Goal: Information Seeking & Learning: Compare options

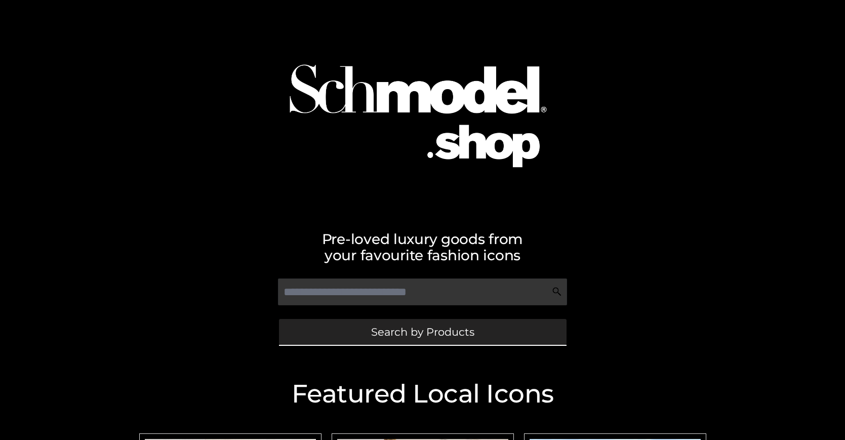
click at [422, 332] on span "Search by Products" at bounding box center [422, 332] width 103 height 11
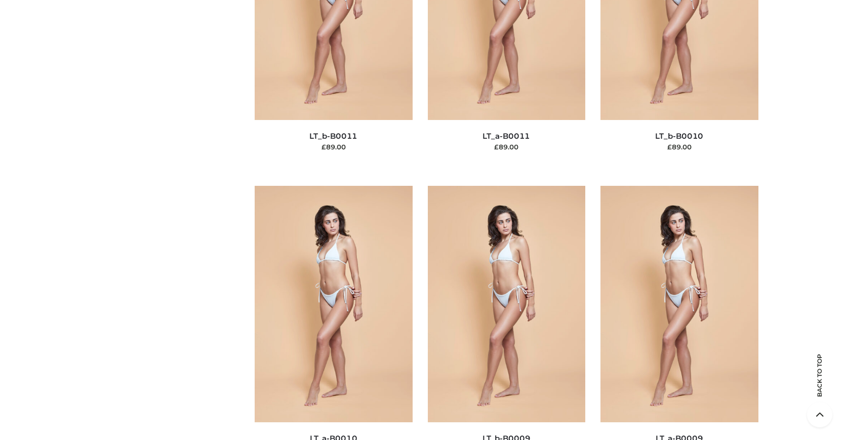
scroll to position [88, 0]
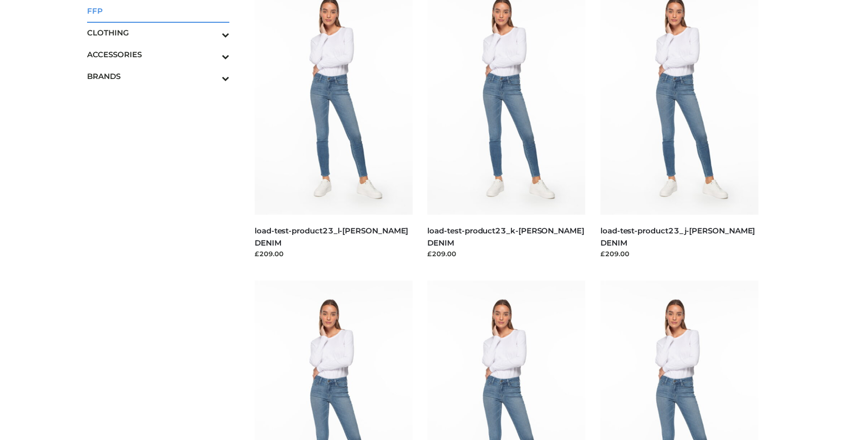
click at [158, 11] on span "FFP" at bounding box center [158, 11] width 143 height 12
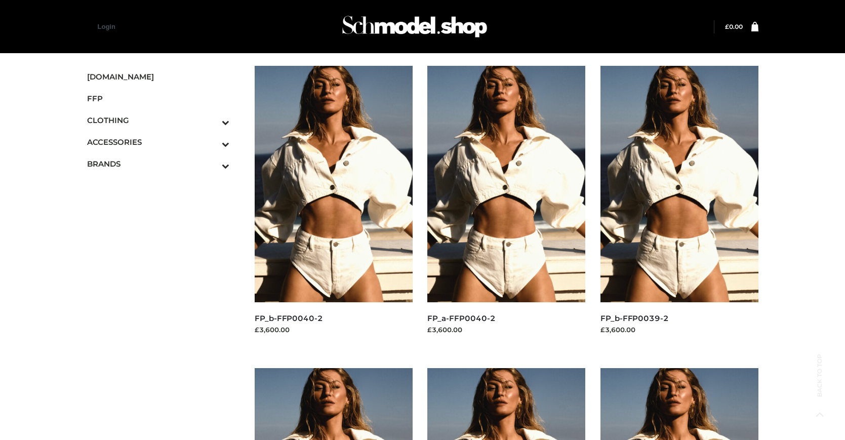
scroll to position [513, 0]
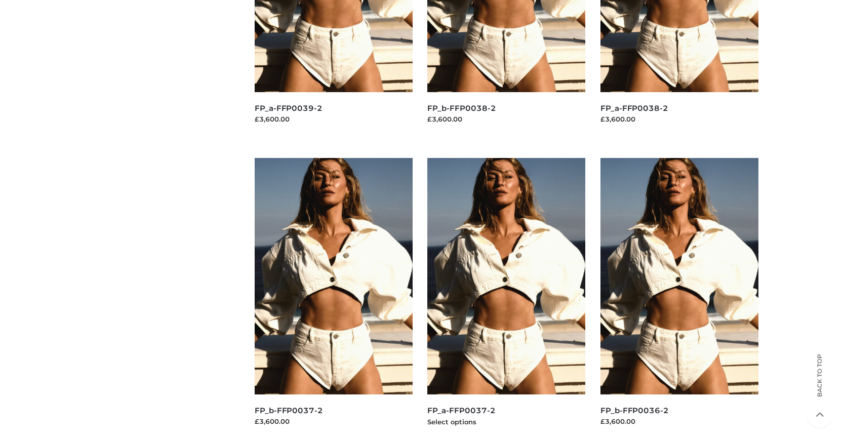
click at [506, 299] on img at bounding box center [506, 276] width 158 height 236
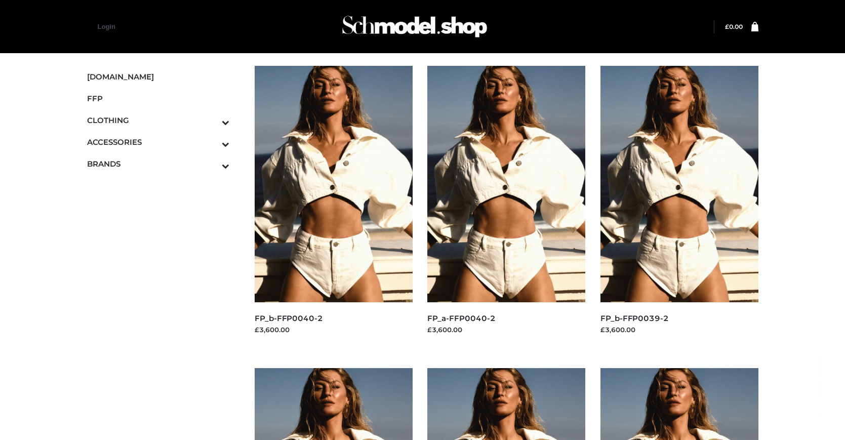
scroll to position [815, 0]
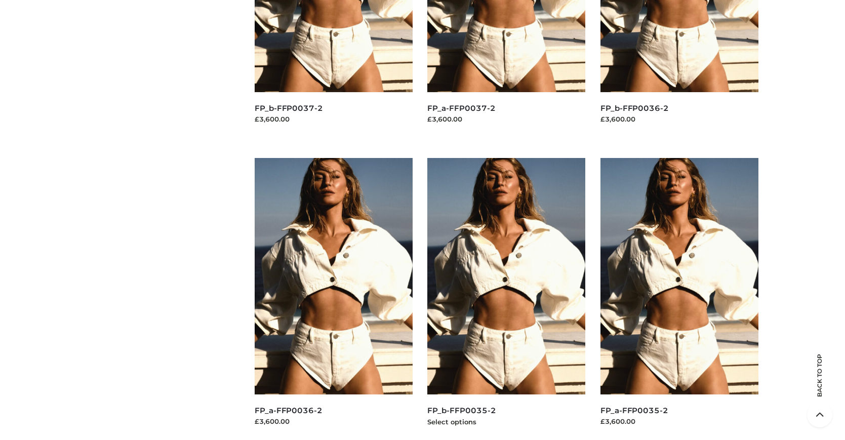
click at [506, 299] on img at bounding box center [506, 276] width 158 height 236
click at [679, 299] on img at bounding box center [679, 276] width 158 height 236
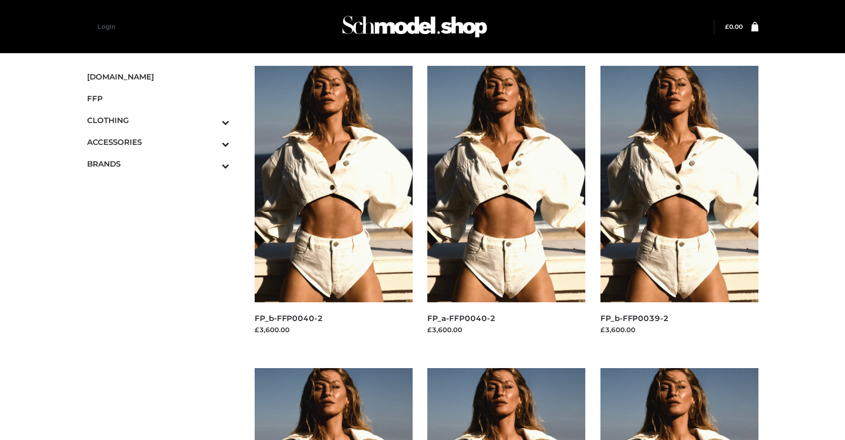
scroll to position [513, 0]
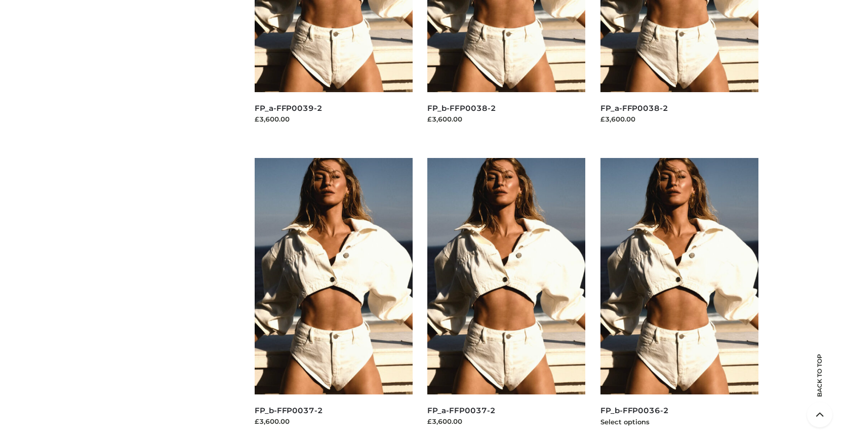
click at [679, 299] on img at bounding box center [679, 276] width 158 height 236
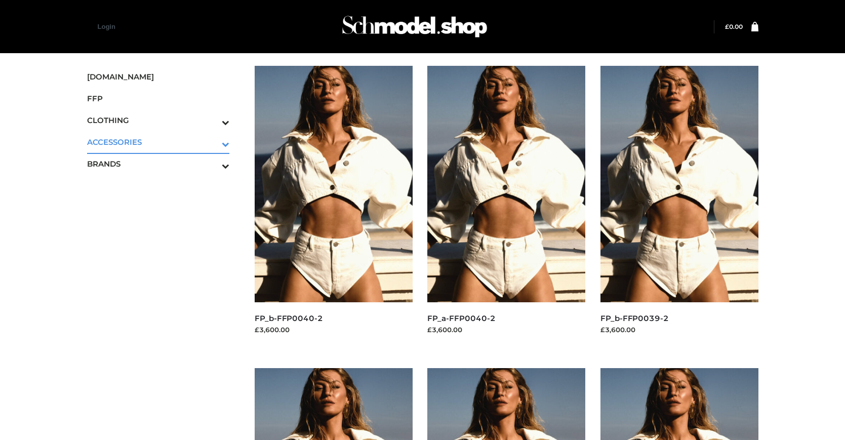
click at [212, 142] on icon "Toggle Submenu" at bounding box center [172, 144] width 113 height 12
click at [163, 185] on span "JEWELRY" at bounding box center [163, 186] width 133 height 12
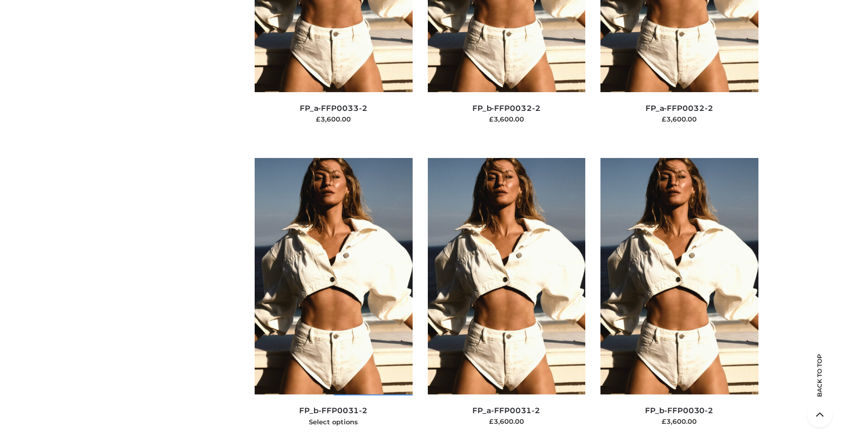
click at [333, 299] on img at bounding box center [334, 276] width 158 height 236
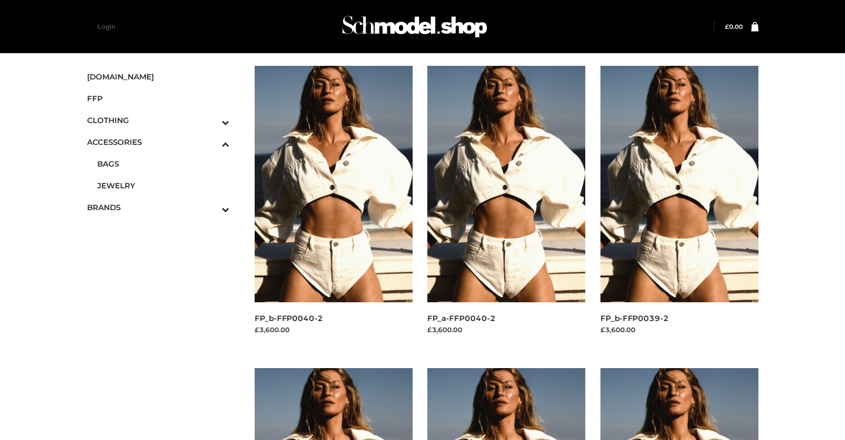
scroll to position [1430, 0]
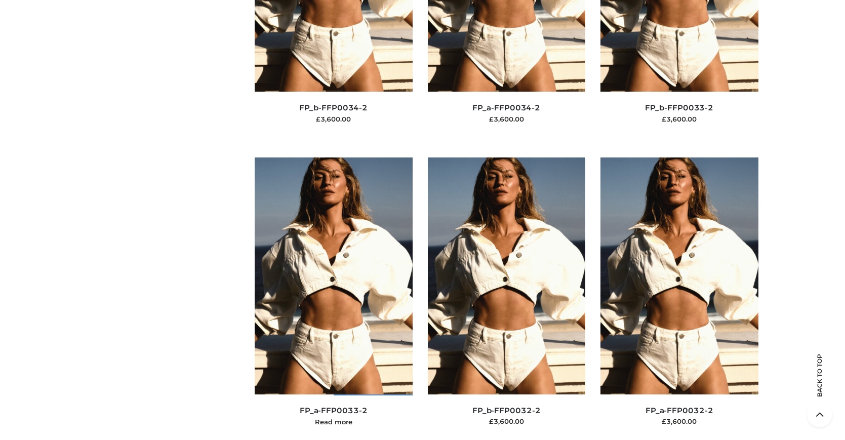
click at [333, 298] on img at bounding box center [334, 275] width 158 height 236
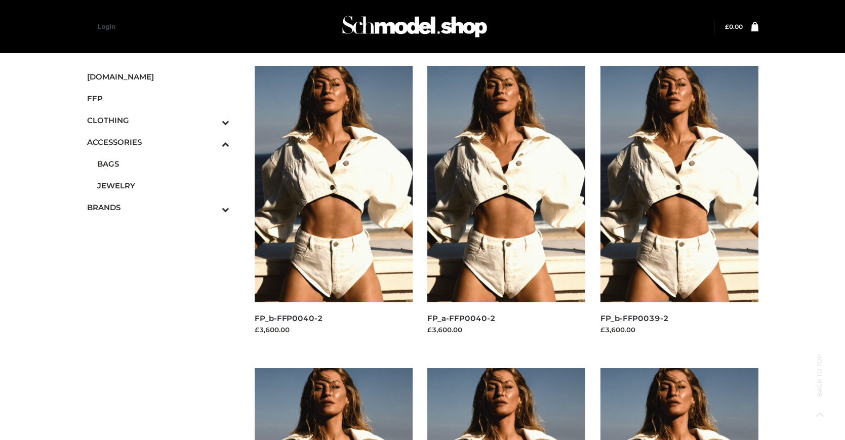
scroll to position [815, 0]
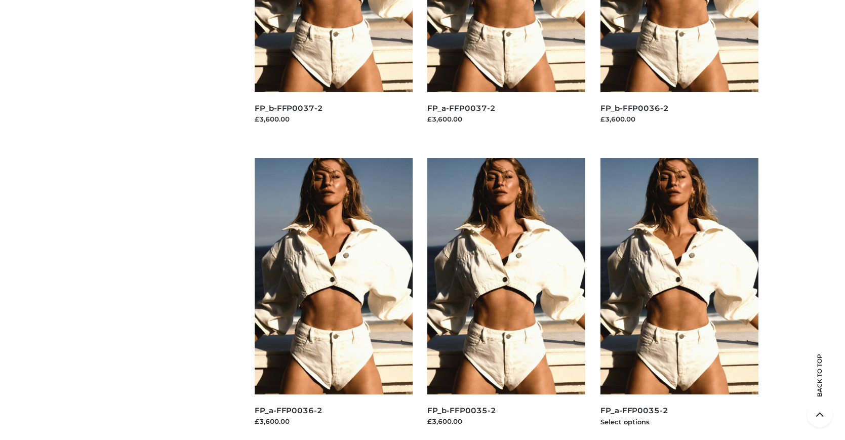
click at [679, 299] on img at bounding box center [679, 276] width 158 height 236
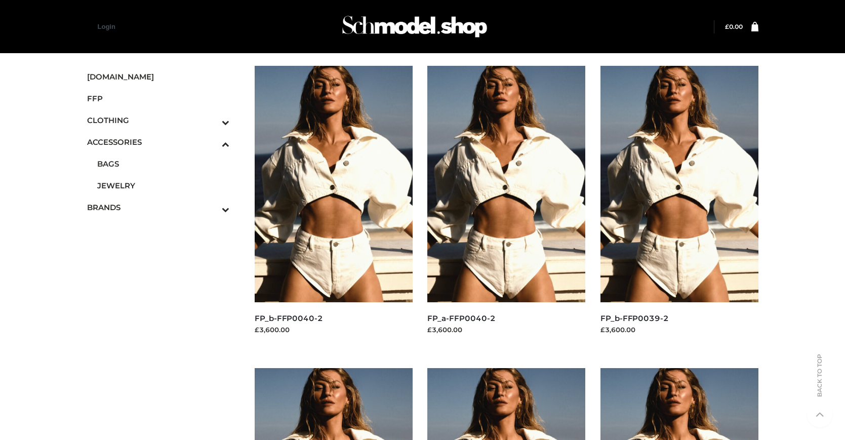
scroll to position [513, 0]
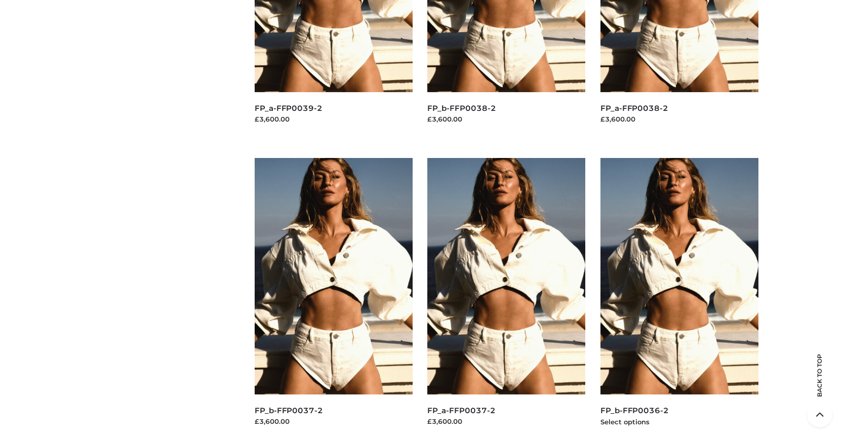
click at [679, 299] on img at bounding box center [679, 276] width 158 height 236
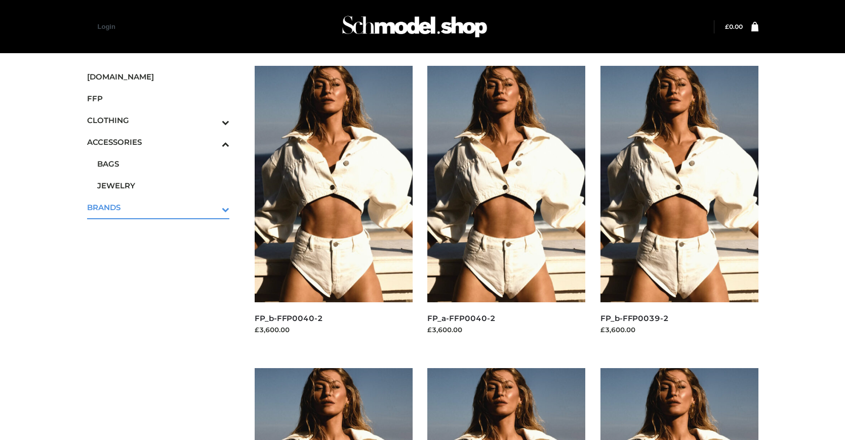
click at [212, 207] on icon "Toggle Submenu" at bounding box center [172, 210] width 113 height 12
click at [163, 207] on span "PARKERSMITH" at bounding box center [163, 207] width 133 height 12
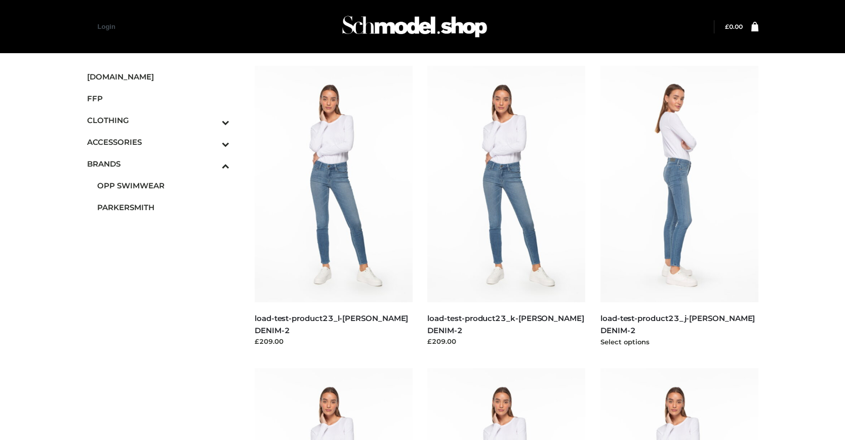
click at [679, 207] on img at bounding box center [679, 184] width 158 height 236
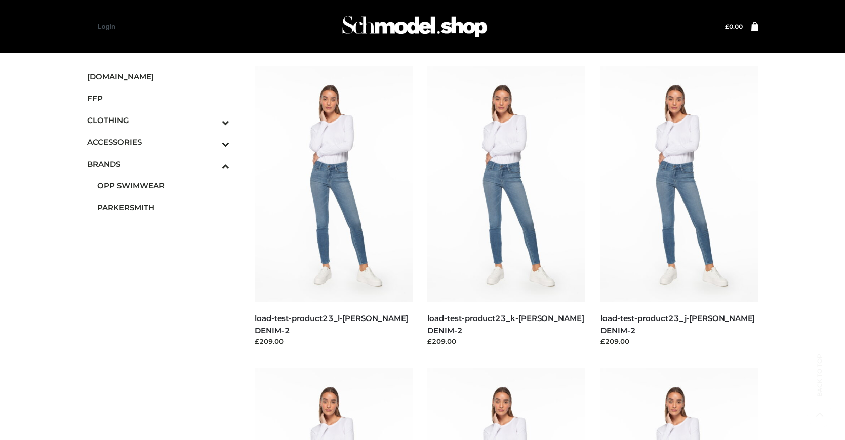
scroll to position [513, 0]
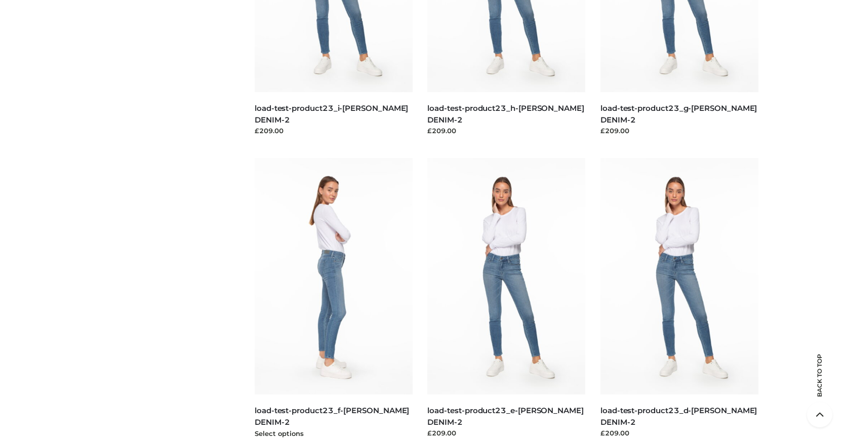
click at [333, 299] on img at bounding box center [334, 276] width 158 height 236
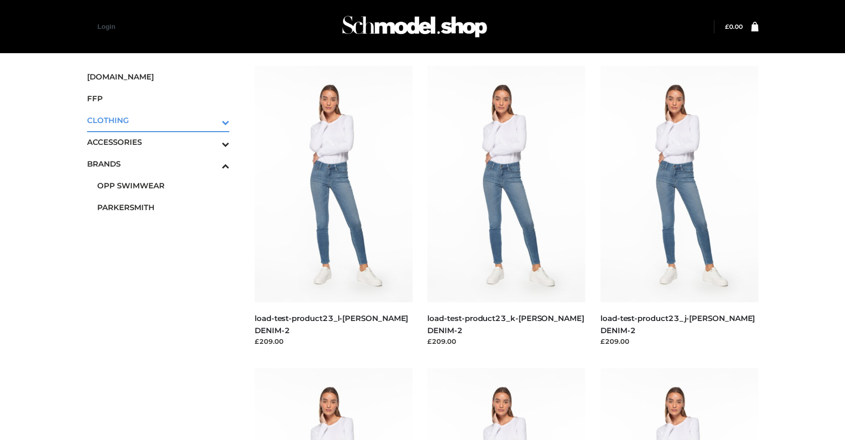
click at [212, 120] on icon "Toggle Submenu" at bounding box center [172, 122] width 113 height 12
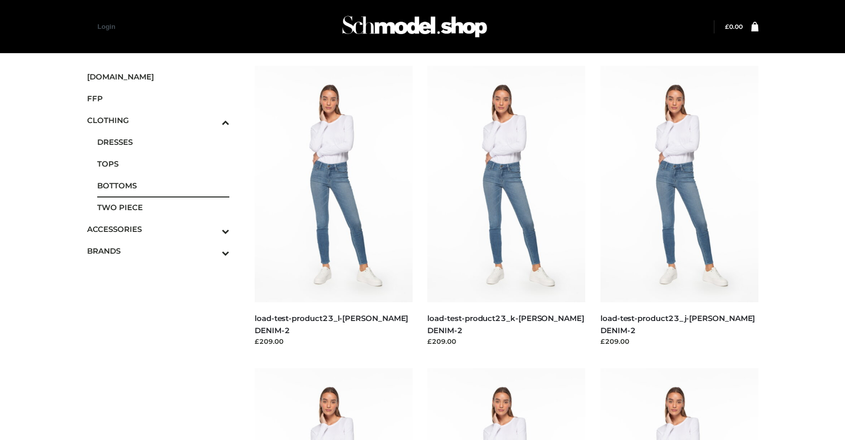
click at [163, 185] on span "BOTTOMS" at bounding box center [163, 186] width 133 height 12
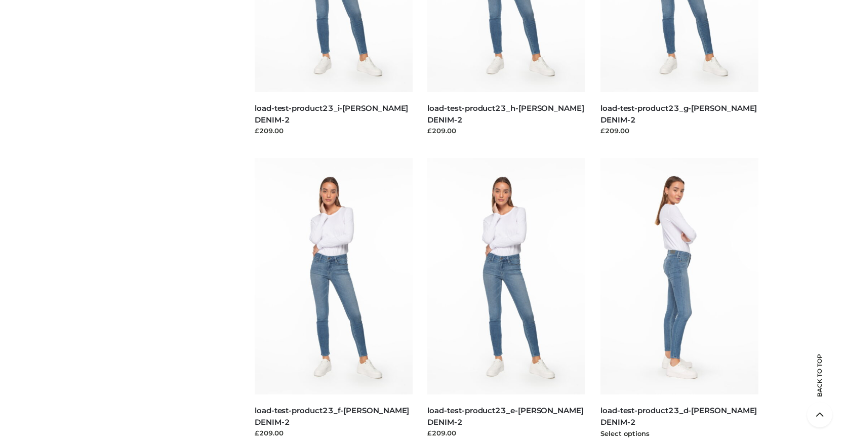
click at [679, 299] on img at bounding box center [679, 276] width 158 height 236
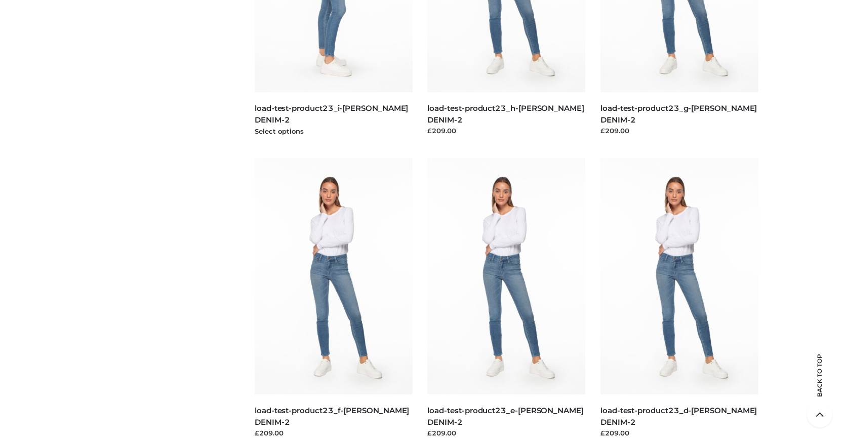
scroll to position [0, 0]
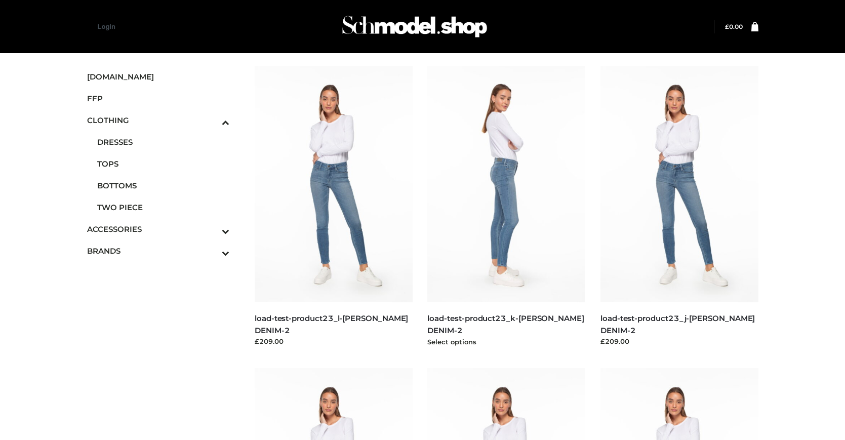
click at [506, 207] on img at bounding box center [506, 184] width 158 height 236
